Goal: Task Accomplishment & Management: Complete application form

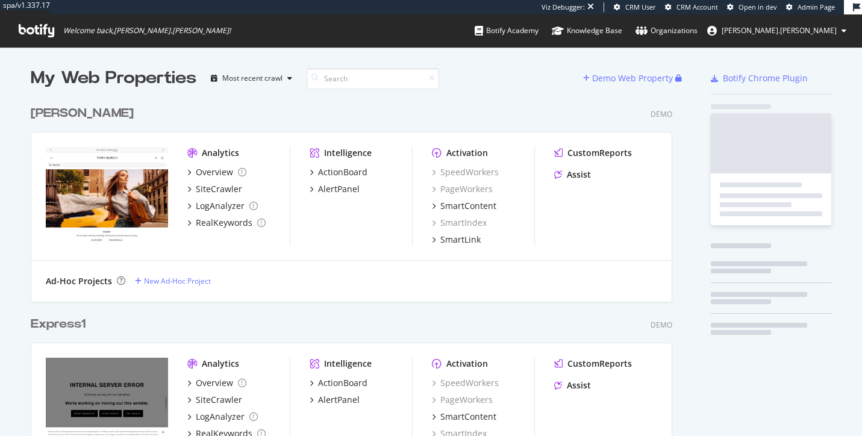
scroll to position [436, 862]
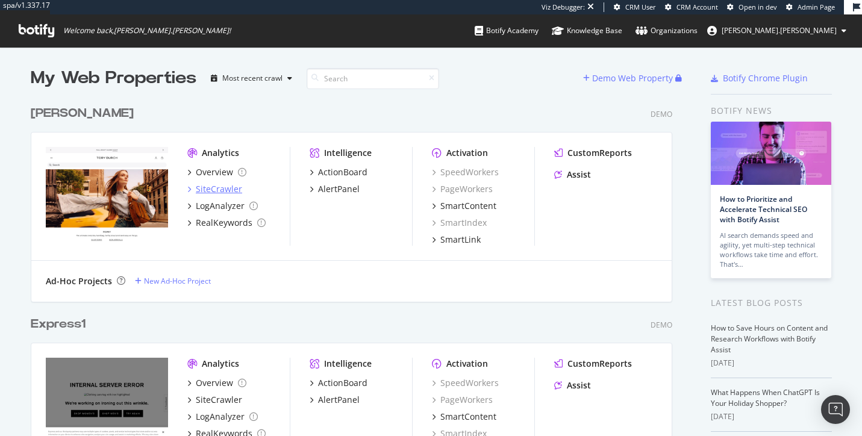
click at [221, 187] on div "SiteCrawler" at bounding box center [219, 189] width 46 height 12
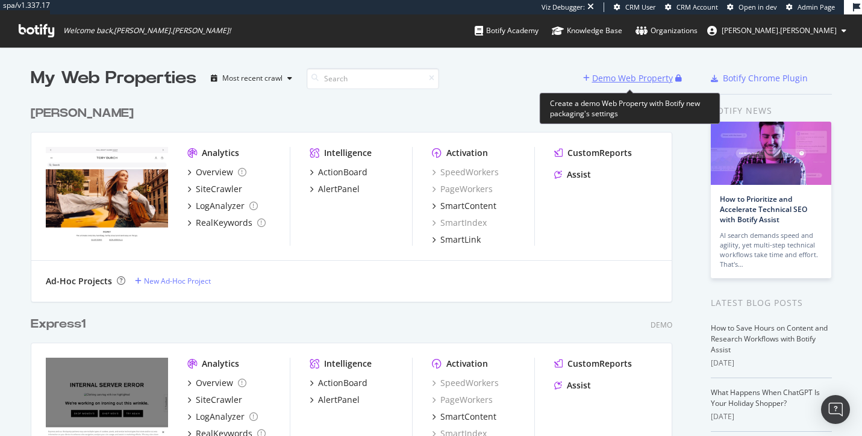
click at [617, 78] on div "Demo Web Property" at bounding box center [632, 78] width 81 height 12
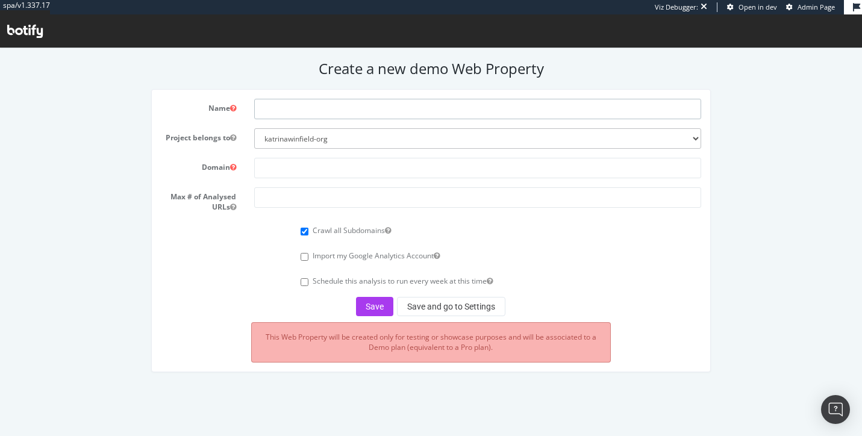
click at [342, 113] on input "text" at bounding box center [477, 109] width 447 height 20
type input "Cognex Corporation"
click at [304, 176] on input "text" at bounding box center [477, 168] width 447 height 20
paste input "[URL][DOMAIN_NAME][MEDICAL_DATA]"
type input "[URL][DOMAIN_NAME][MEDICAL_DATA]"
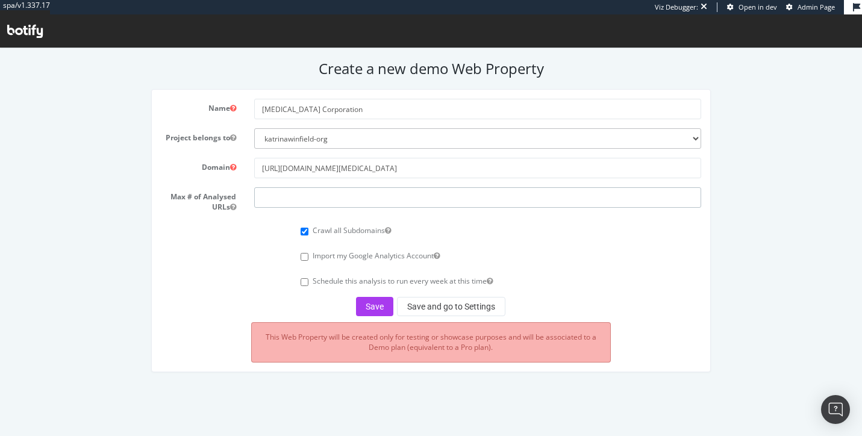
click at [316, 195] on input "number" at bounding box center [477, 197] width 447 height 20
type input "250000"
click at [380, 310] on button "Save" at bounding box center [374, 306] width 37 height 19
click at [447, 301] on button "Save and go to Settings" at bounding box center [451, 306] width 108 height 19
click at [657, 236] on div "Crawl all Subdomains" at bounding box center [501, 229] width 401 height 16
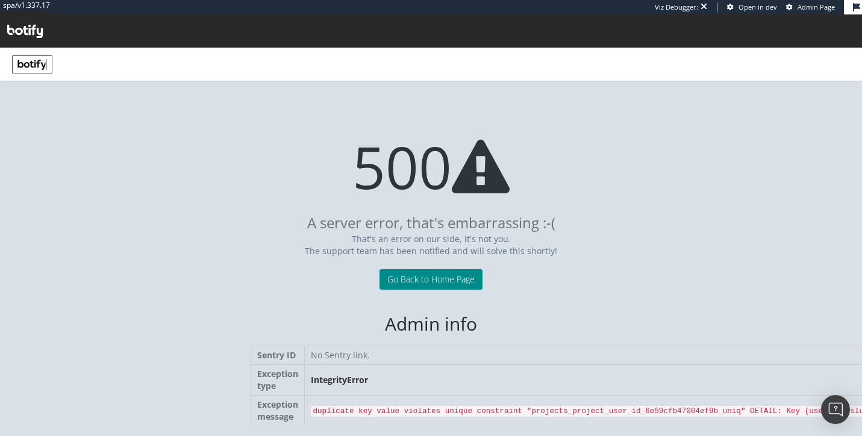
click at [455, 281] on link "Go Back to Home Page" at bounding box center [431, 279] width 103 height 20
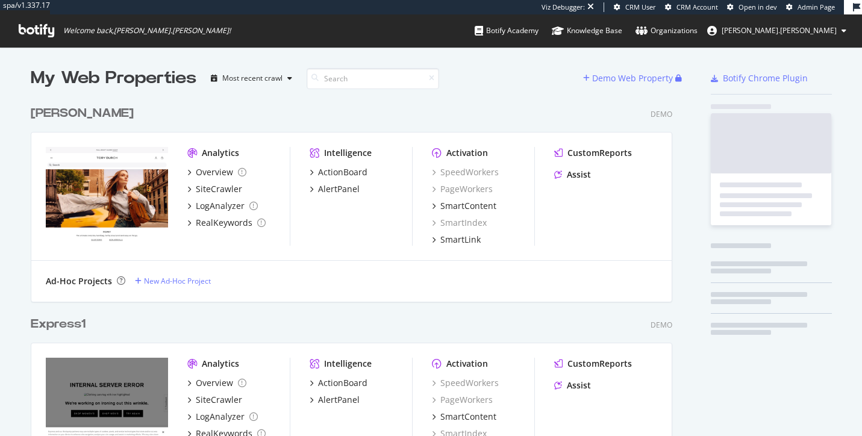
scroll to position [436, 862]
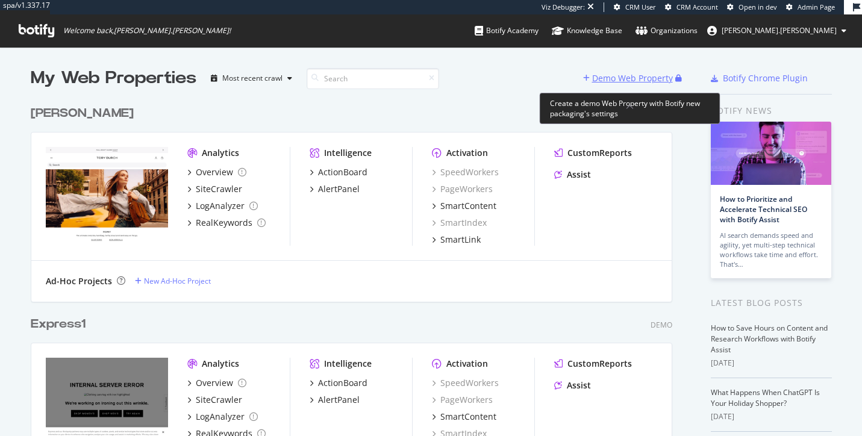
click at [624, 78] on div "Demo Web Property" at bounding box center [632, 78] width 81 height 12
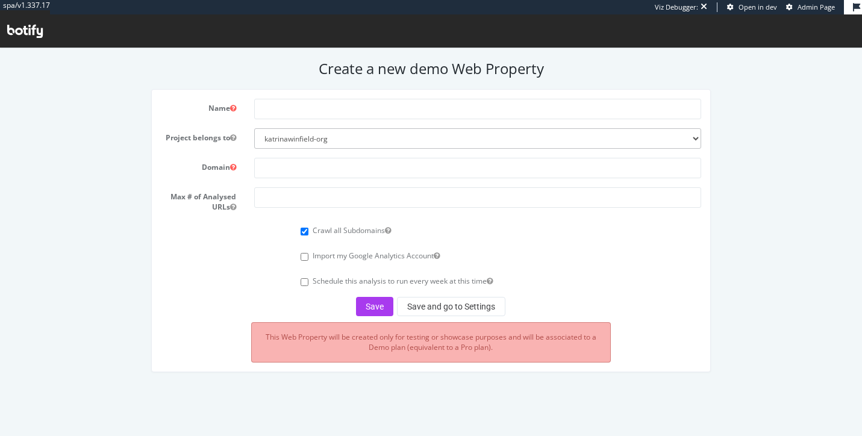
click at [376, 120] on form "Name Project belongs to katrinawinfield-org Domain Max # of Analysed URLs Crawl…" at bounding box center [431, 208] width 541 height 218
click at [371, 116] on input "text" at bounding box center [477, 109] width 447 height 20
paste input "[URL][DOMAIN_NAME][MEDICAL_DATA]"
type input "[URL][DOMAIN_NAME][MEDICAL_DATA]"
click at [337, 163] on input "text" at bounding box center [477, 168] width 447 height 20
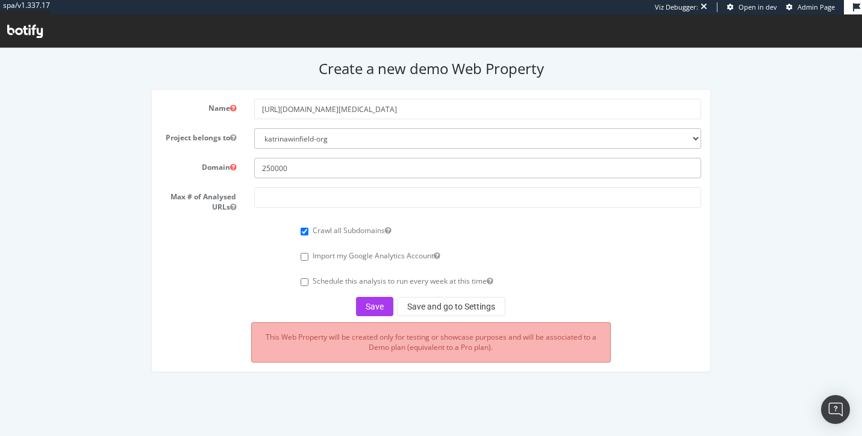
click at [293, 162] on input "250000" at bounding box center [477, 168] width 447 height 20
paste input "[URL][DOMAIN_NAME][MEDICAL_DATA]"
type input "[URL][DOMAIN_NAME][MEDICAL_DATA]"
click at [310, 203] on input "number" at bounding box center [477, 197] width 447 height 20
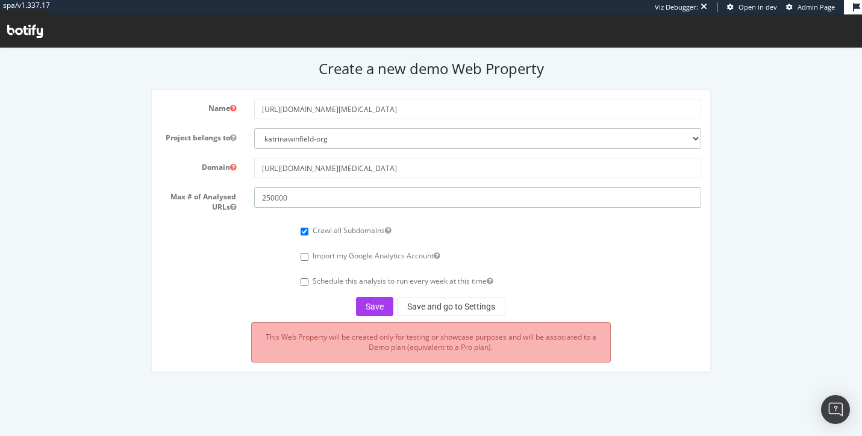
type input "250000"
click at [272, 304] on div "Save Save and go to Settings" at bounding box center [431, 306] width 541 height 19
click at [439, 303] on button "Save and go to Settings" at bounding box center [451, 306] width 108 height 19
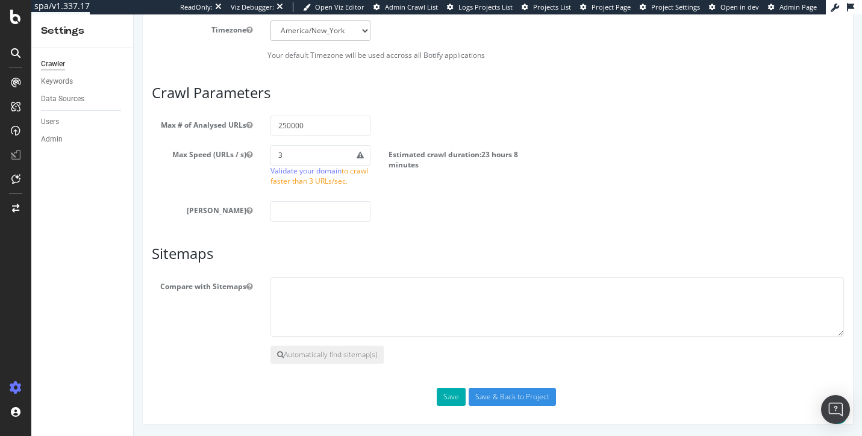
scroll to position [674, 0]
click at [331, 356] on button "Automatically find sitemap(s)" at bounding box center [327, 356] width 113 height 18
click at [356, 353] on button "Automatically find sitemap(s)" at bounding box center [327, 356] width 113 height 18
click at [450, 394] on button "Save" at bounding box center [451, 398] width 29 height 18
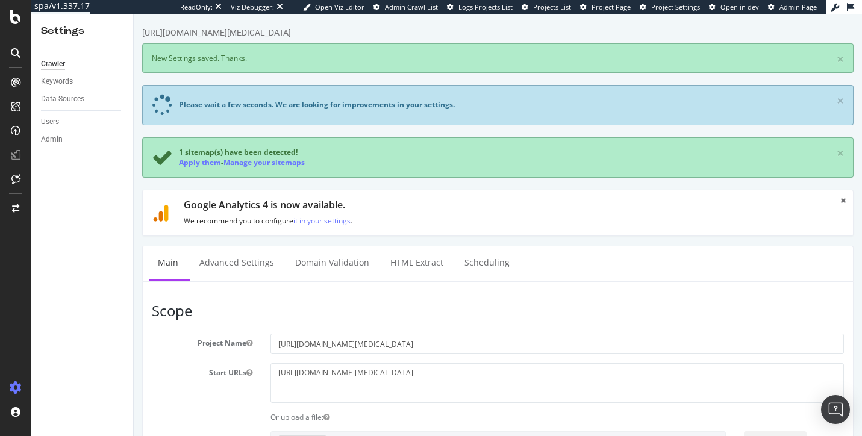
scroll to position [0, 0]
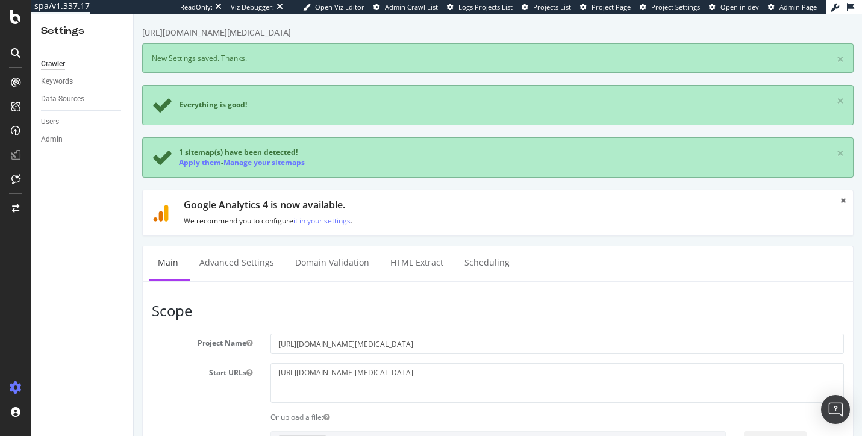
click at [206, 163] on link "Apply them" at bounding box center [200, 162] width 42 height 10
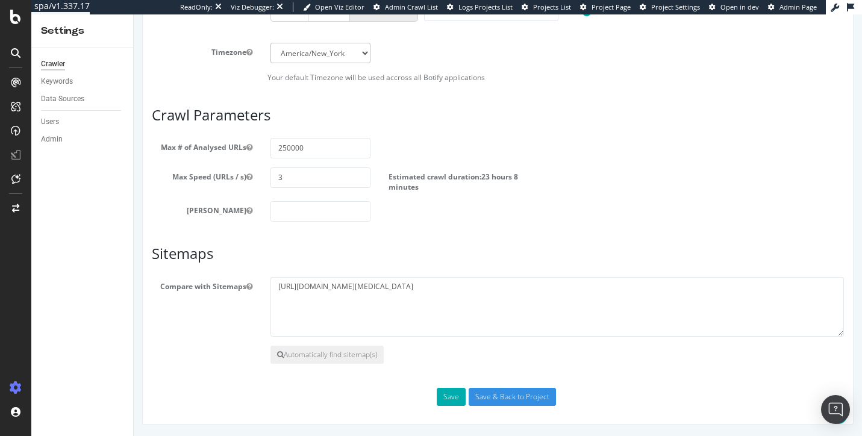
scroll to position [599, 0]
click at [451, 392] on button "Save" at bounding box center [451, 398] width 29 height 18
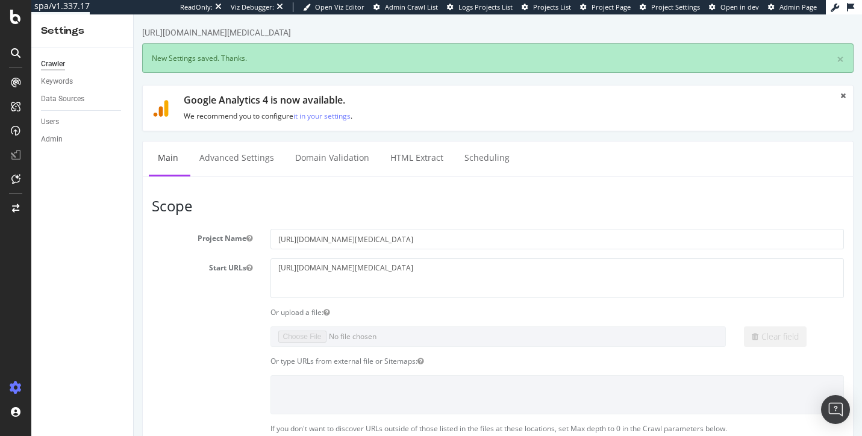
scroll to position [0, 0]
click at [14, 392] on icon at bounding box center [16, 388] width 12 height 12
click at [14, 388] on icon at bounding box center [16, 388] width 12 height 12
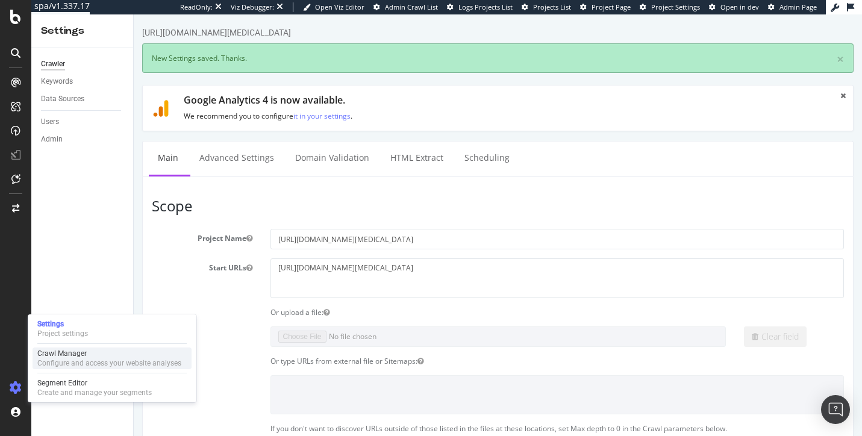
click at [57, 354] on div "Crawl Manager" at bounding box center [109, 354] width 144 height 10
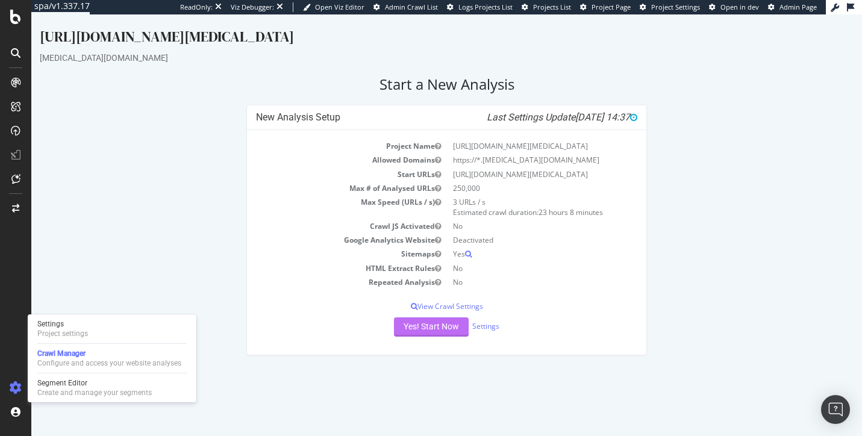
click at [420, 324] on button "Yes! Start Now" at bounding box center [431, 327] width 75 height 19
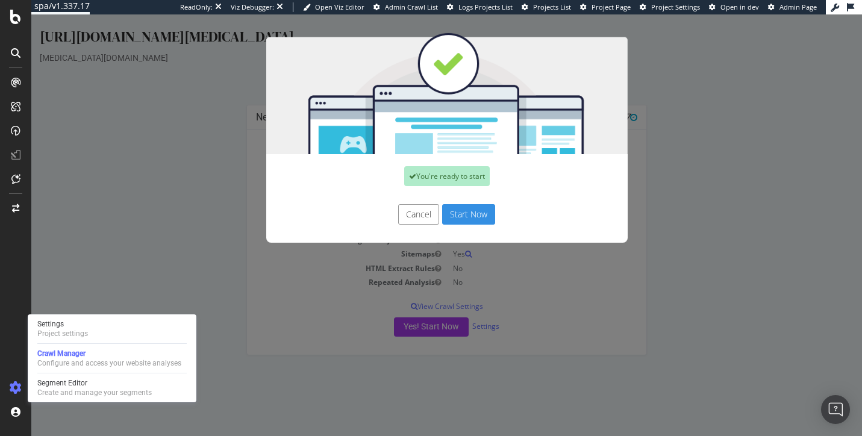
click at [474, 222] on button "Start Now" at bounding box center [468, 214] width 53 height 20
